Goal: Transaction & Acquisition: Subscribe to service/newsletter

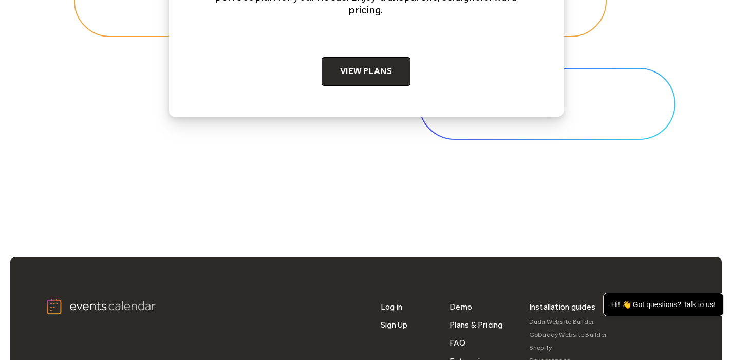
scroll to position [3291, 0]
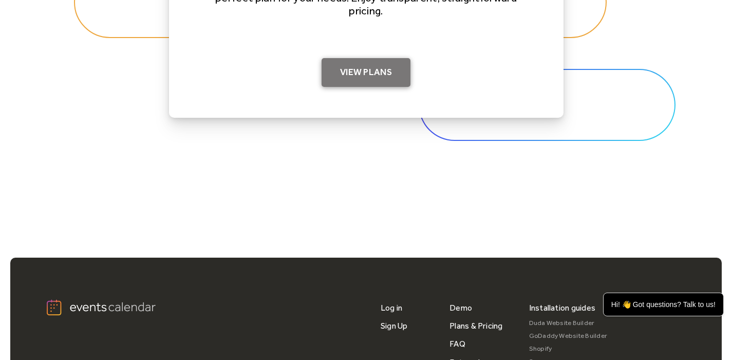
click at [362, 76] on link "View Plans" at bounding box center [366, 72] width 89 height 29
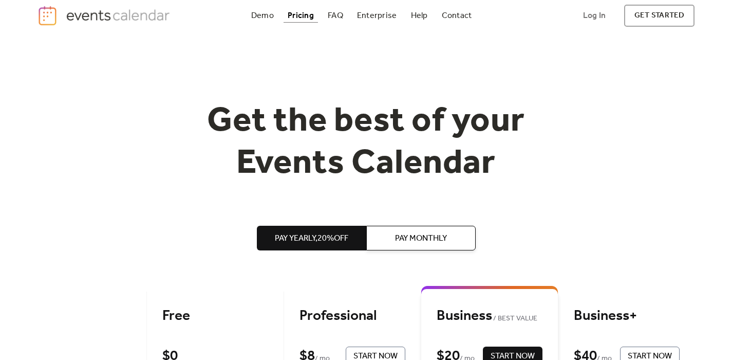
scroll to position [4, 0]
